Goal: Task Accomplishment & Management: Complete application form

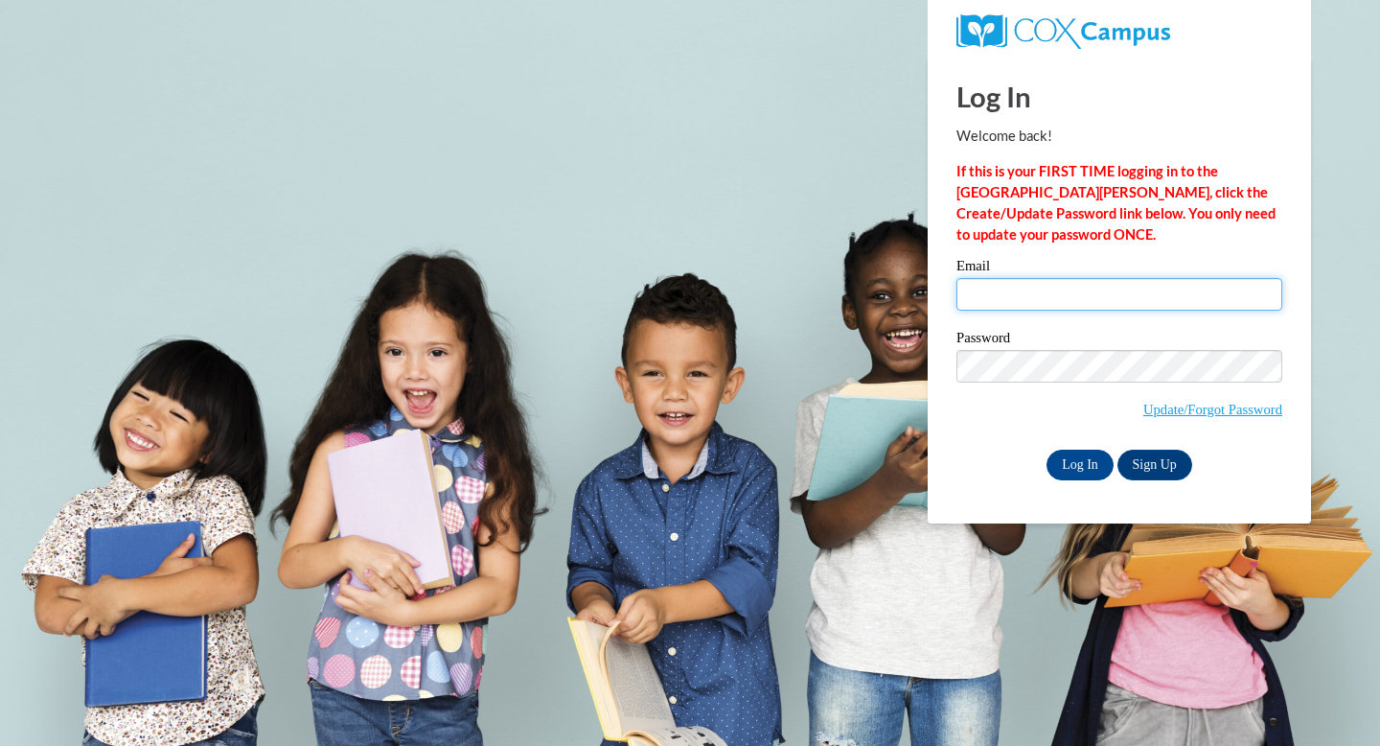
click at [1064, 299] on input "Email" at bounding box center [1119, 294] width 326 height 33
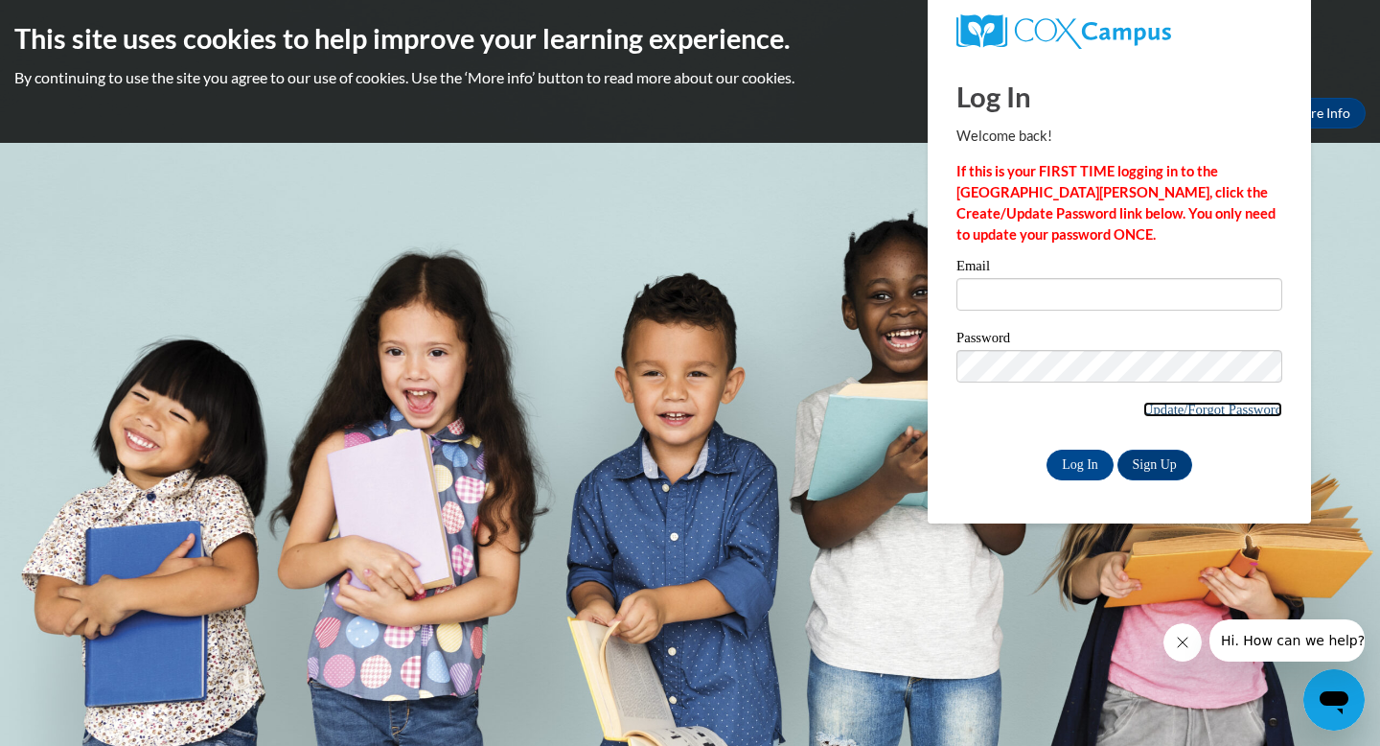
click at [1173, 409] on link "Update/Forgot Password" at bounding box center [1212, 409] width 139 height 15
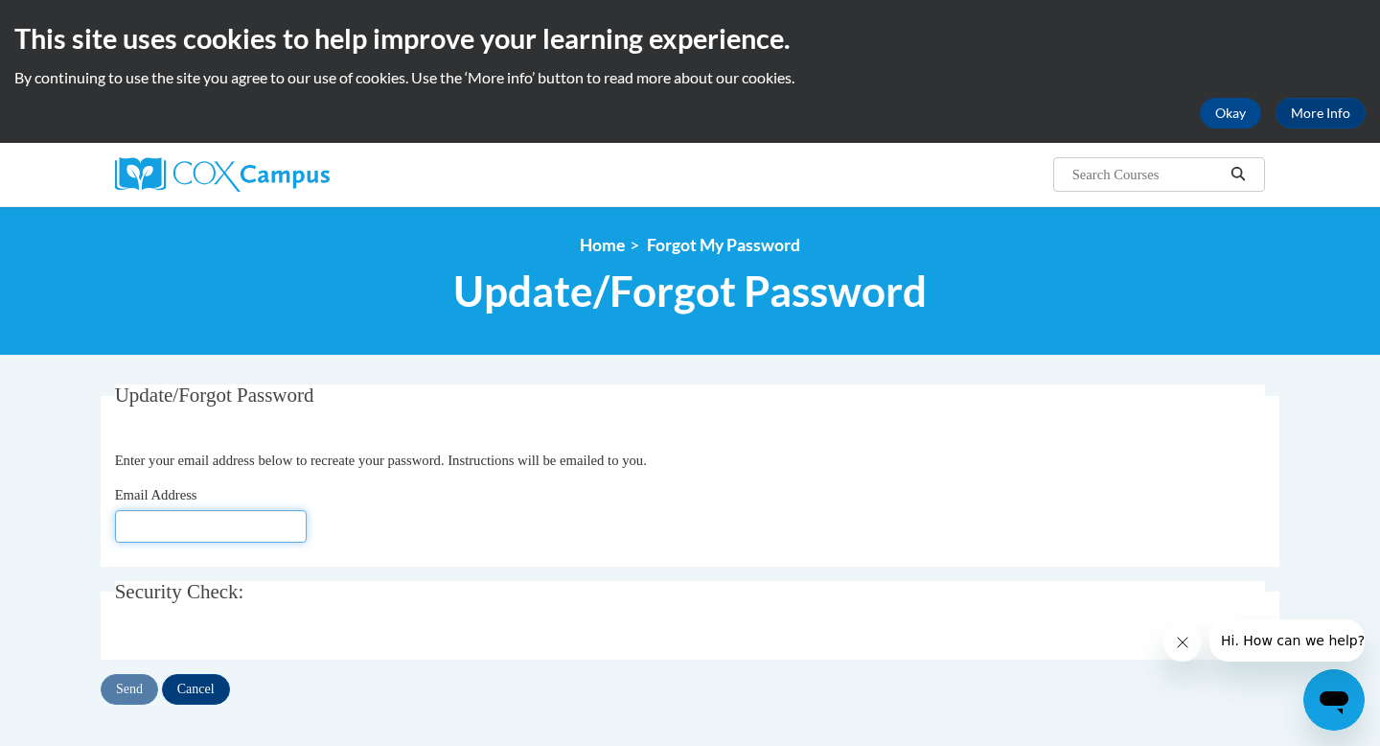
click at [272, 526] on input "Email Address" at bounding box center [211, 526] width 192 height 33
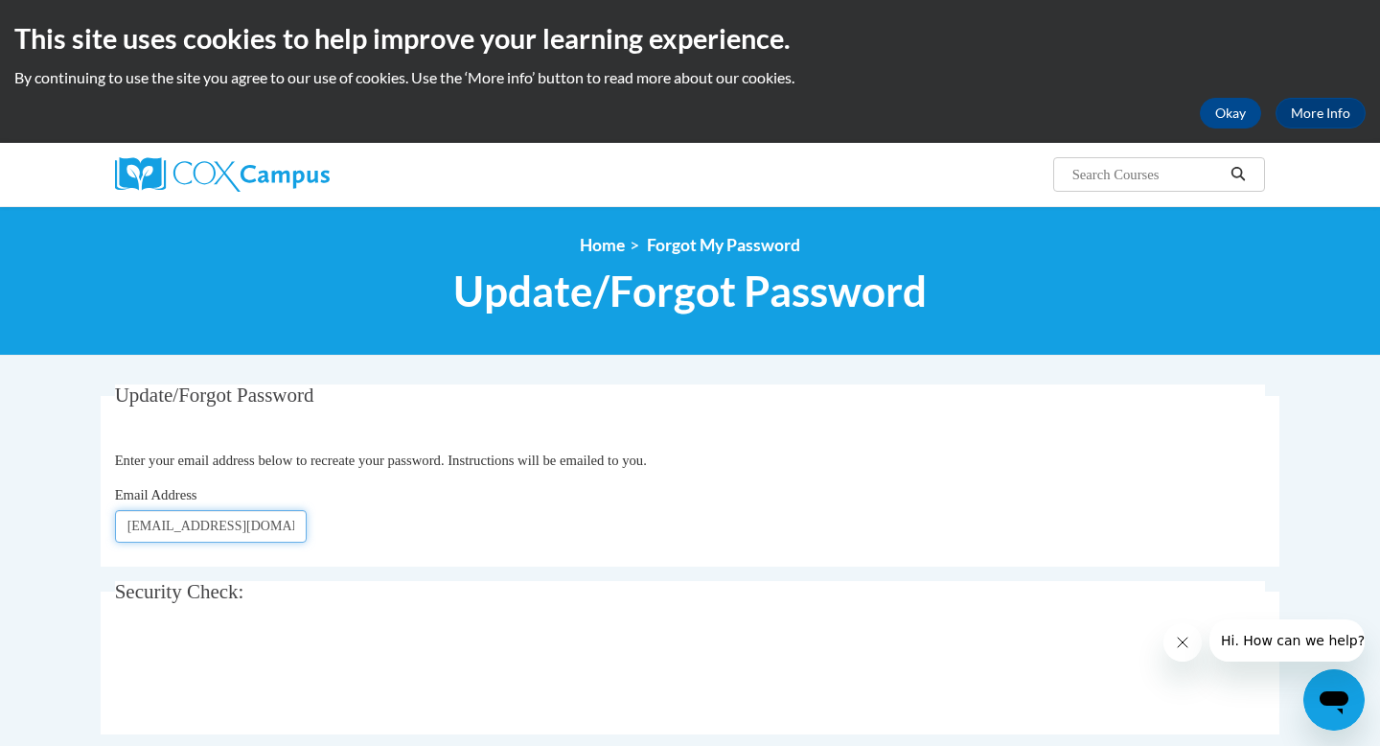
type input "[EMAIL_ADDRESS][DOMAIN_NAME]"
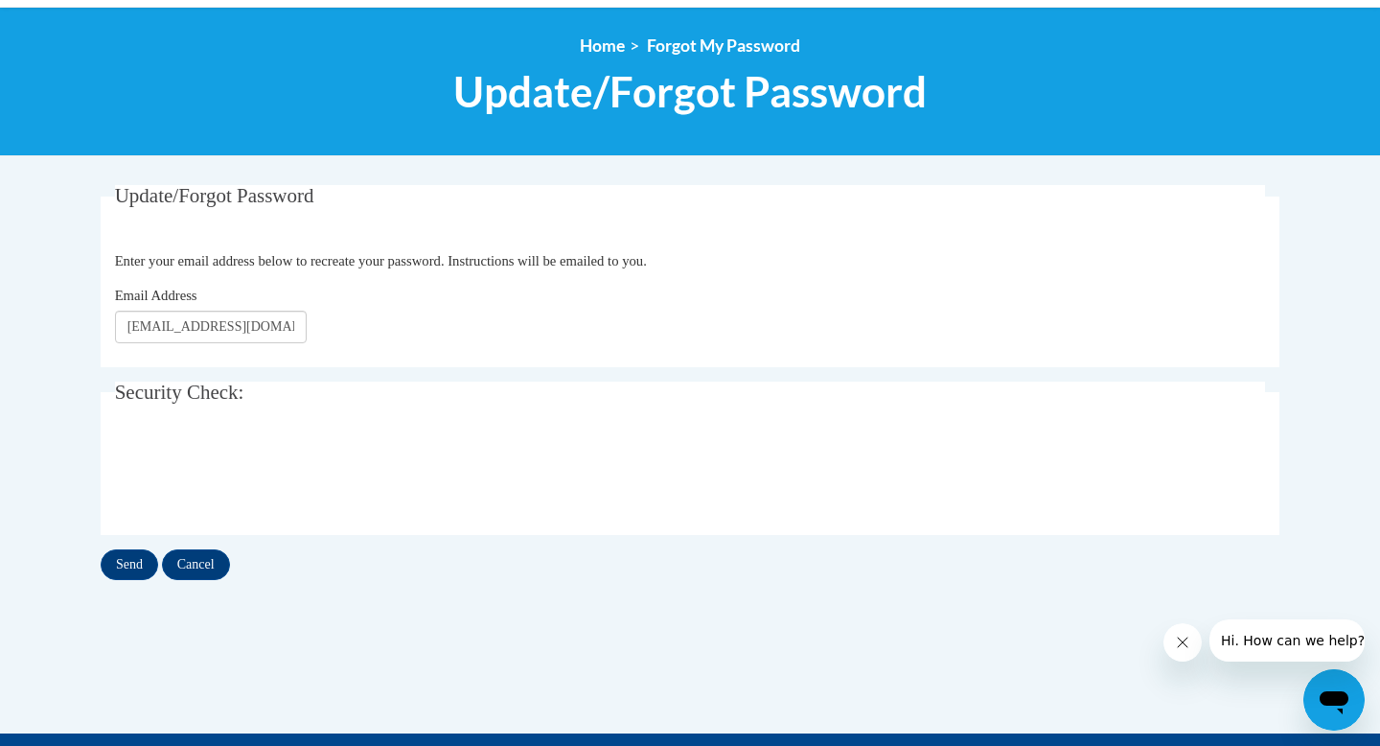
scroll to position [334, 0]
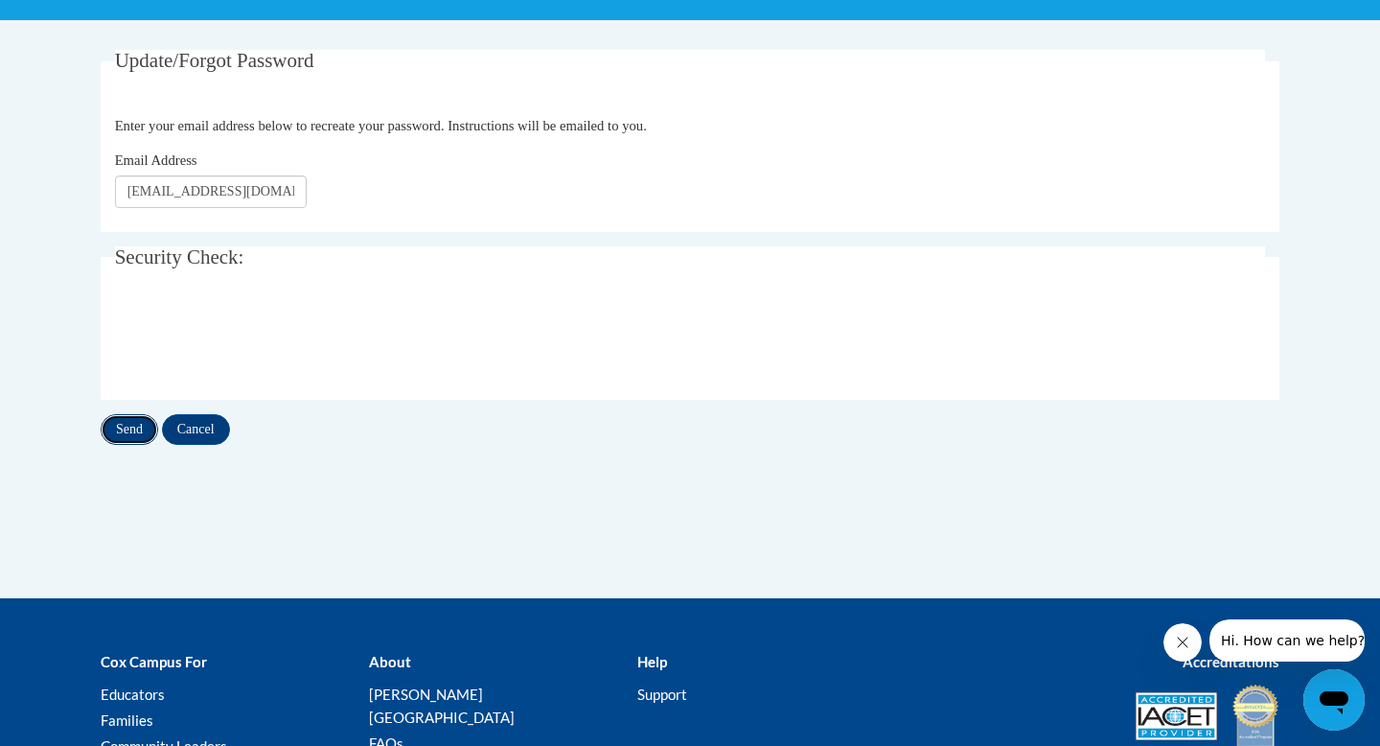
click at [121, 437] on input "Send" at bounding box center [130, 429] width 58 height 31
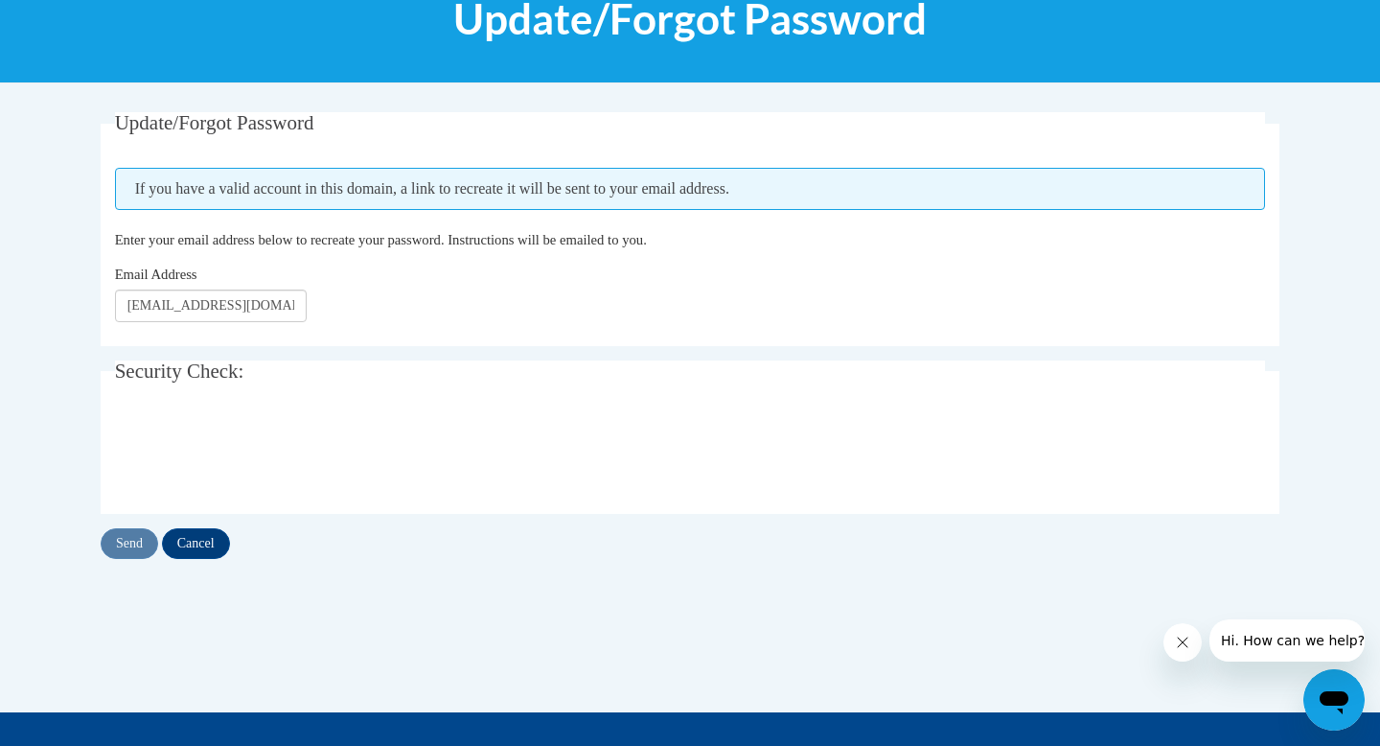
scroll to position [270, 0]
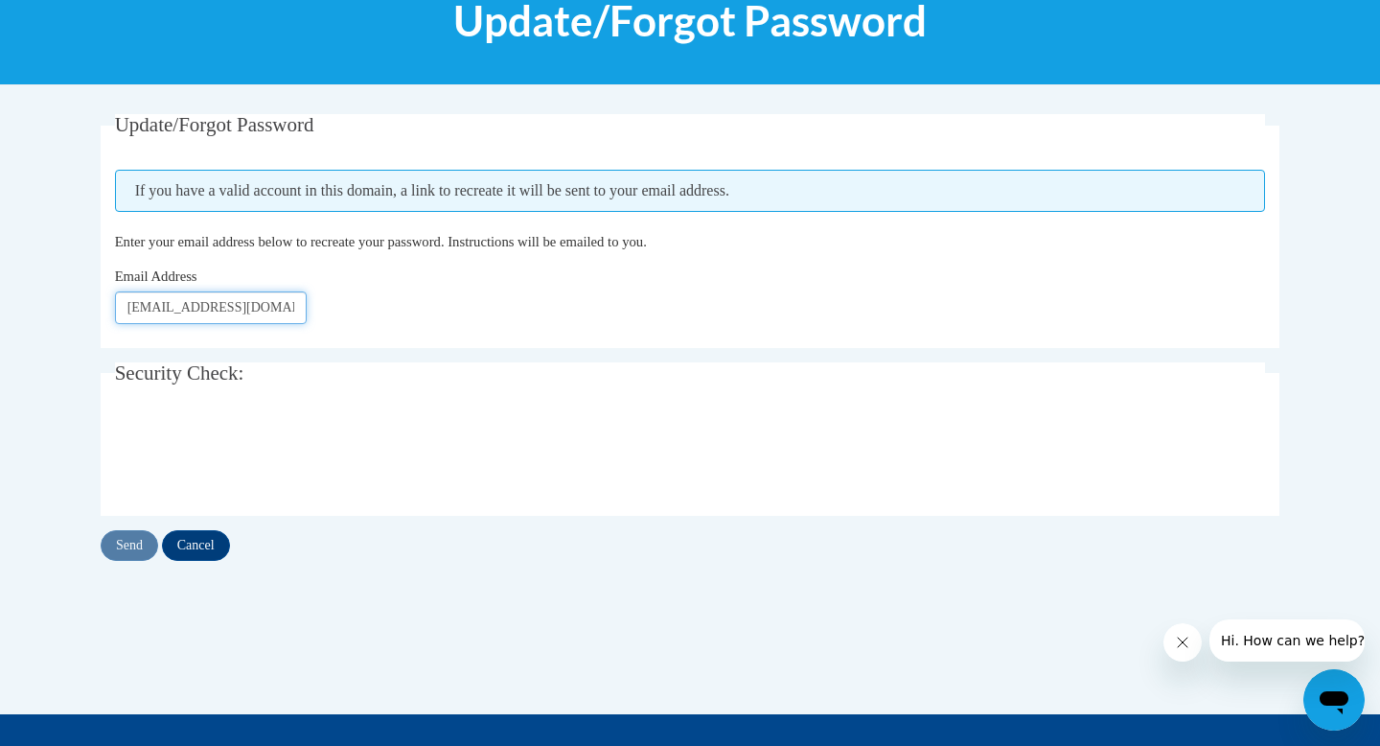
click at [290, 309] on input "sseverson@ddschools.com" at bounding box center [211, 307] width 192 height 33
type input "sseverson@ddschools.org"
click at [137, 537] on input "Send" at bounding box center [130, 545] width 58 height 31
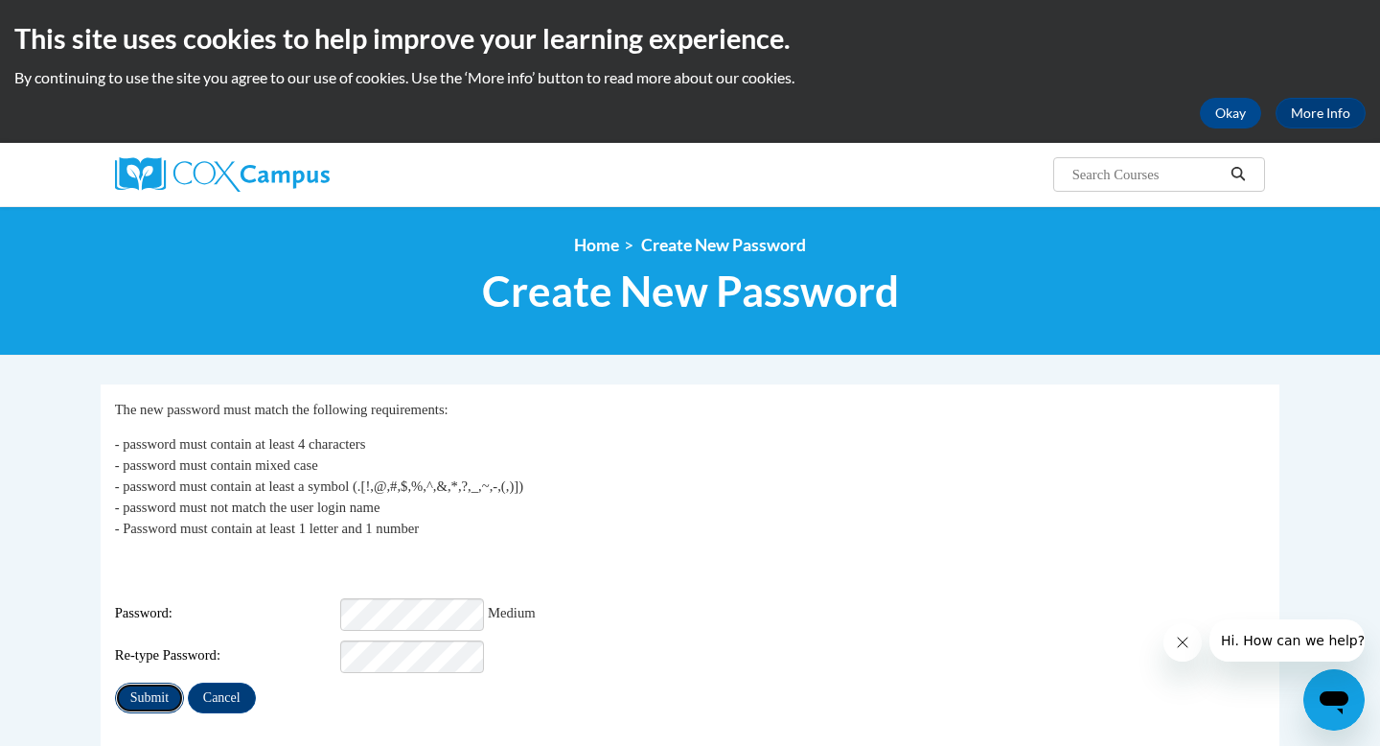
click at [140, 682] on input "Submit" at bounding box center [149, 697] width 69 height 31
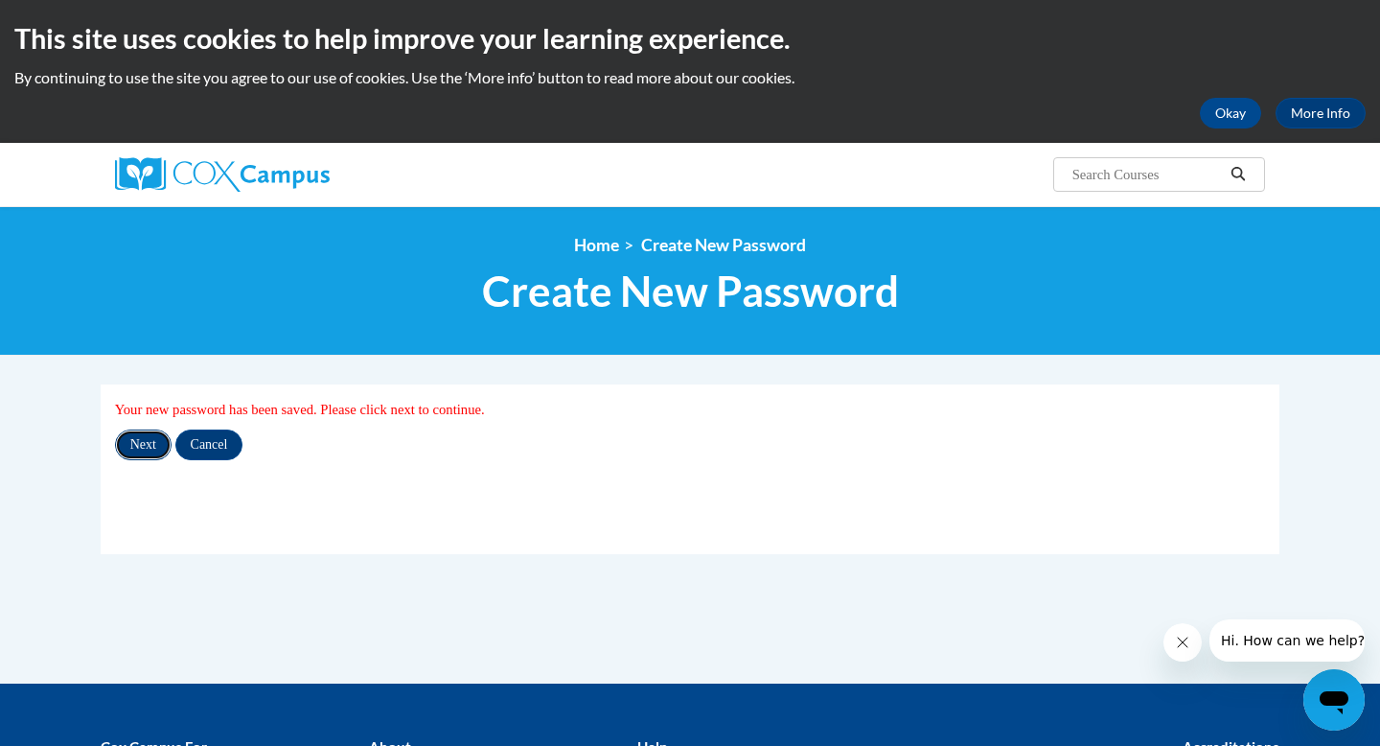
click at [122, 452] on input "Next" at bounding box center [143, 444] width 57 height 31
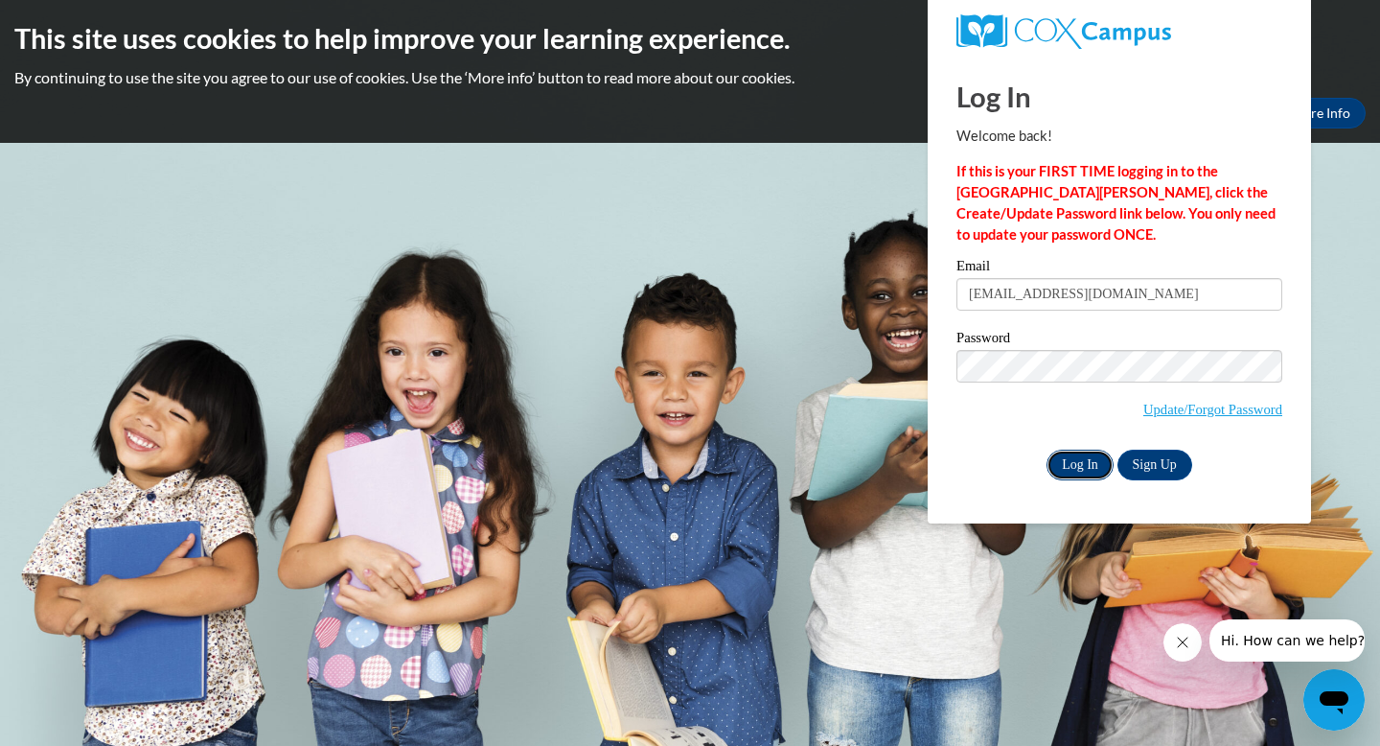
click at [1091, 468] on input "Log In" at bounding box center [1080, 464] width 67 height 31
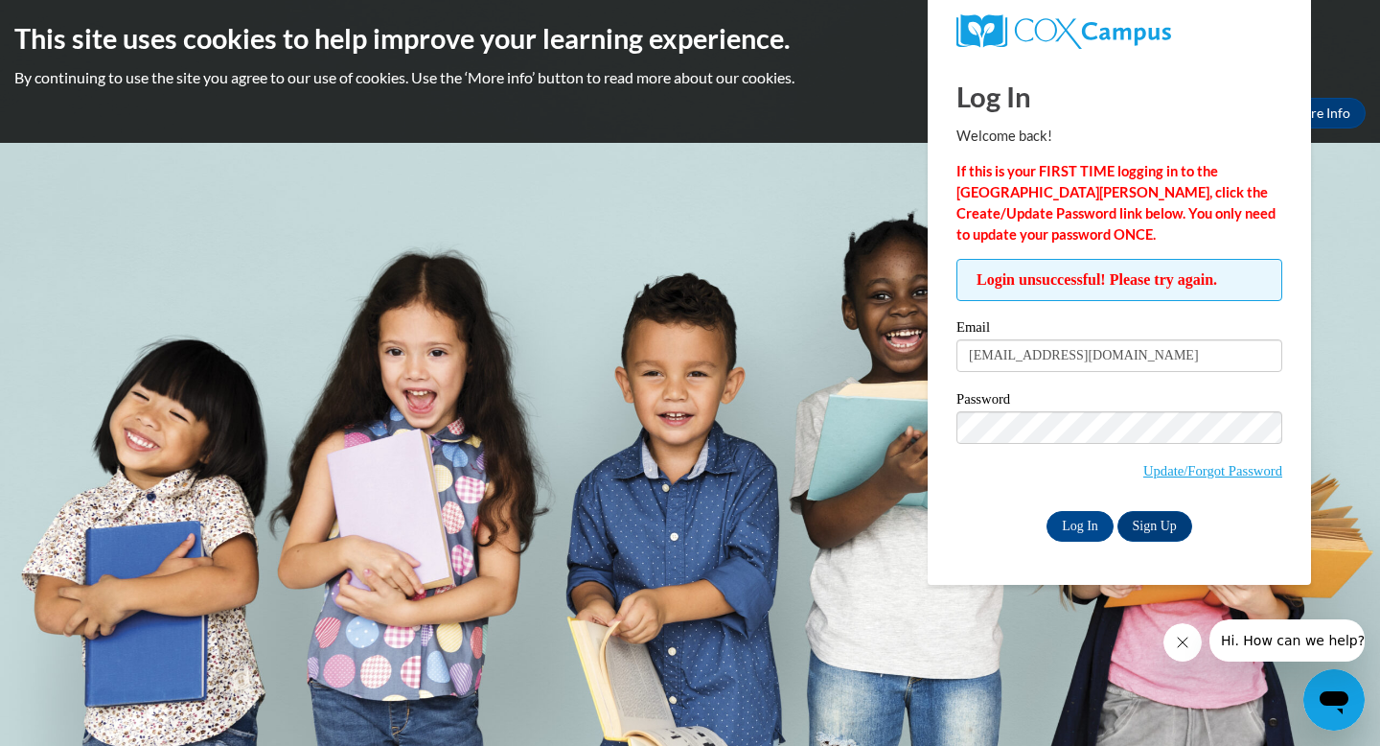
click at [1091, 468] on span "Update/Forgot Password" at bounding box center [1119, 451] width 326 height 80
click at [1087, 557] on div "Log In Welcome back! If this is your FIRST TIME logging in to the NEW Cox Campu…" at bounding box center [1119, 321] width 412 height 527
click at [1072, 528] on input "Log In" at bounding box center [1080, 526] width 67 height 31
click at [1146, 531] on link "Sign Up" at bounding box center [1154, 526] width 75 height 31
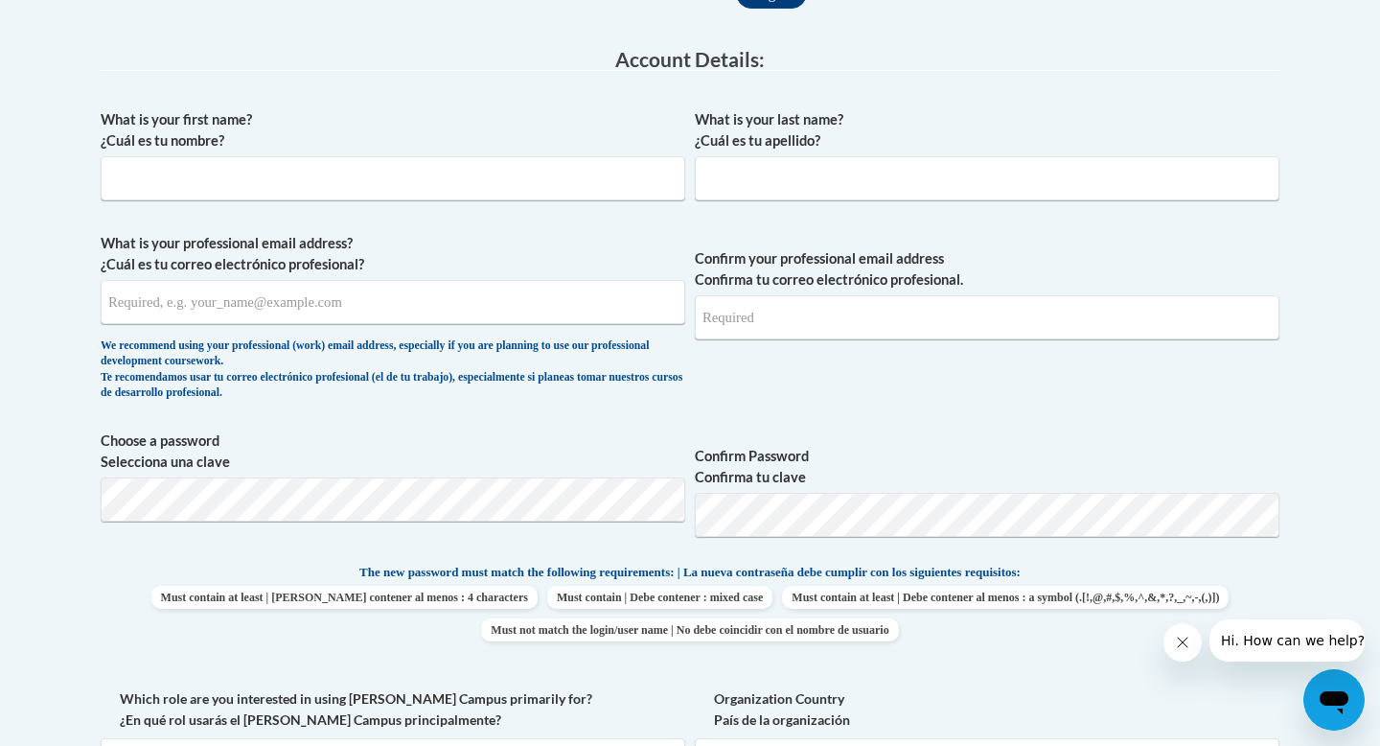
scroll to position [475, 0]
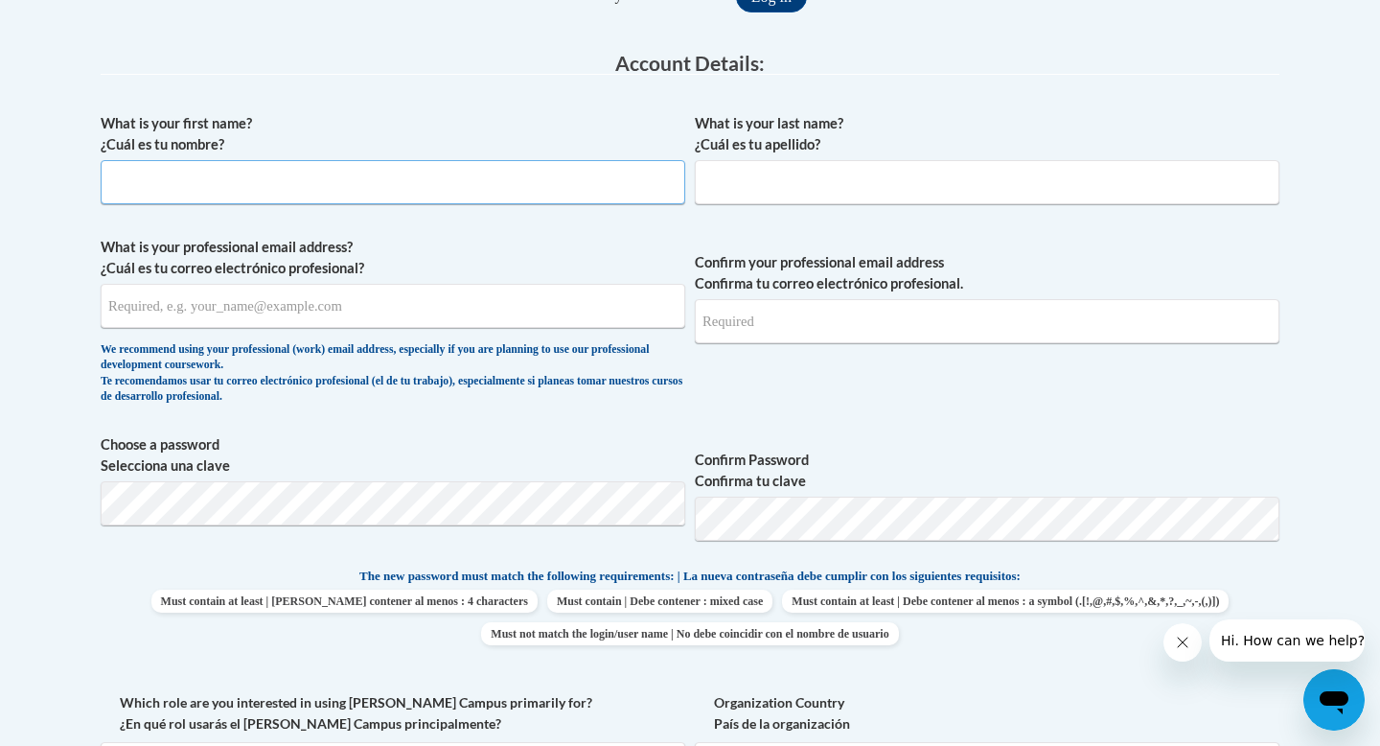
click at [304, 189] on input "What is your first name? ¿Cuál es tu nombre?" at bounding box center [393, 182] width 585 height 44
type input "Sierra"
click at [799, 198] on input "What is your last name? ¿Cuál es tu apellido?" at bounding box center [987, 182] width 585 height 44
type input "[PERSON_NAME]"
click at [206, 305] on input "What is your professional email address? ¿Cuál es tu correo electrónico profesi…" at bounding box center [393, 306] width 585 height 44
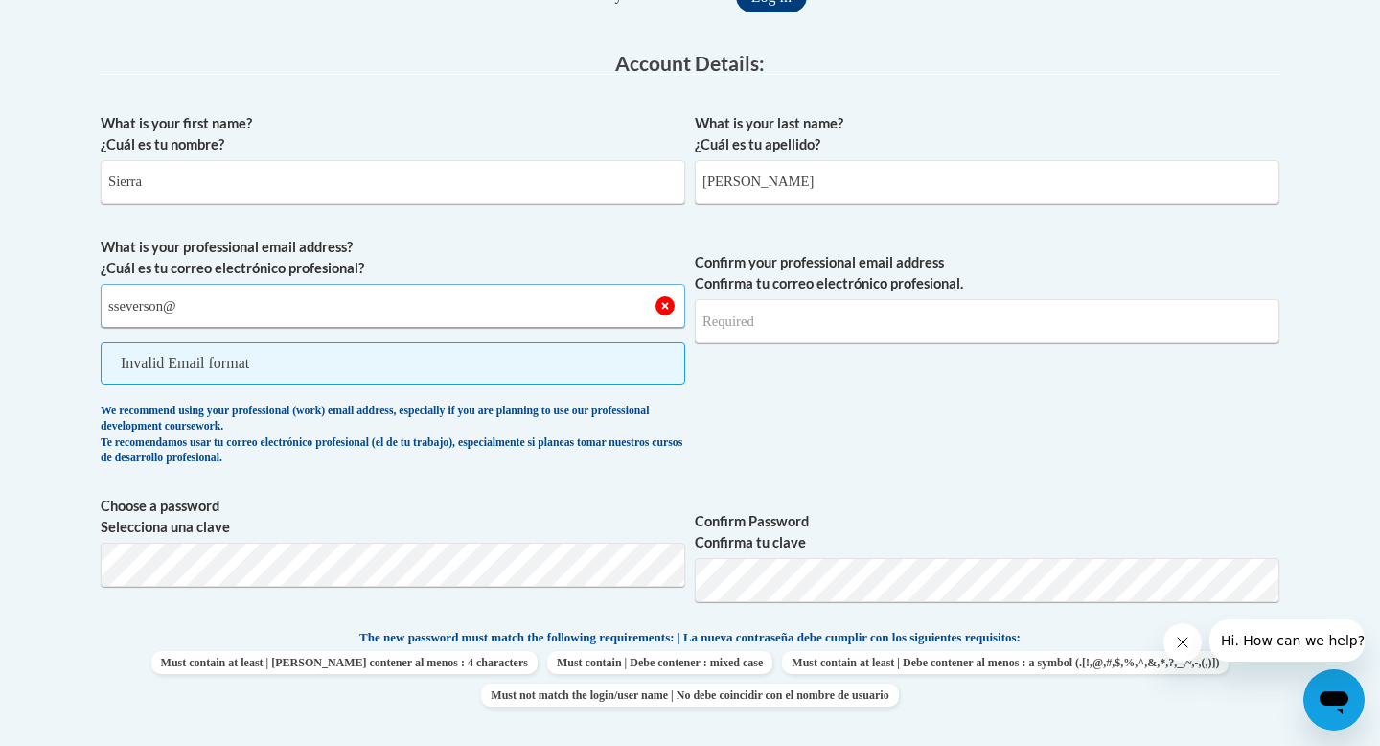
type input "sseverson@"
